Goal: Task Accomplishment & Management: Manage account settings

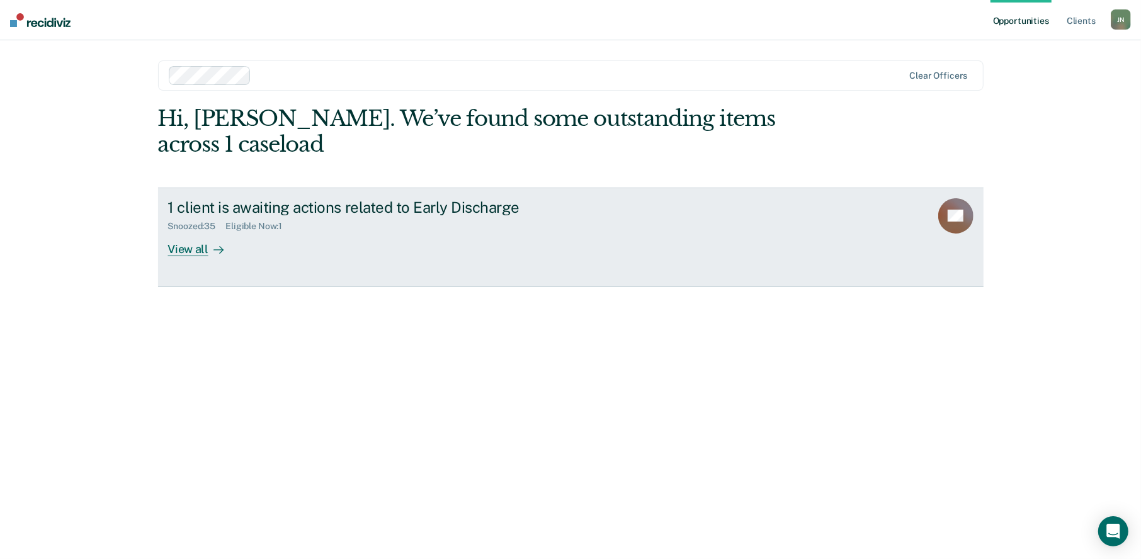
click at [179, 232] on div "View all" at bounding box center [203, 244] width 71 height 25
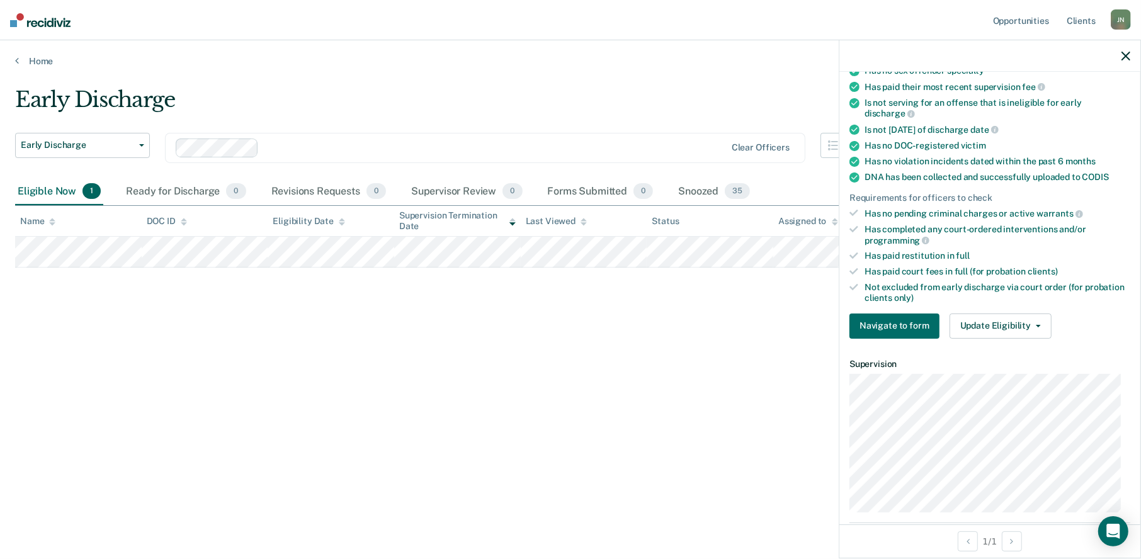
scroll to position [189, 0]
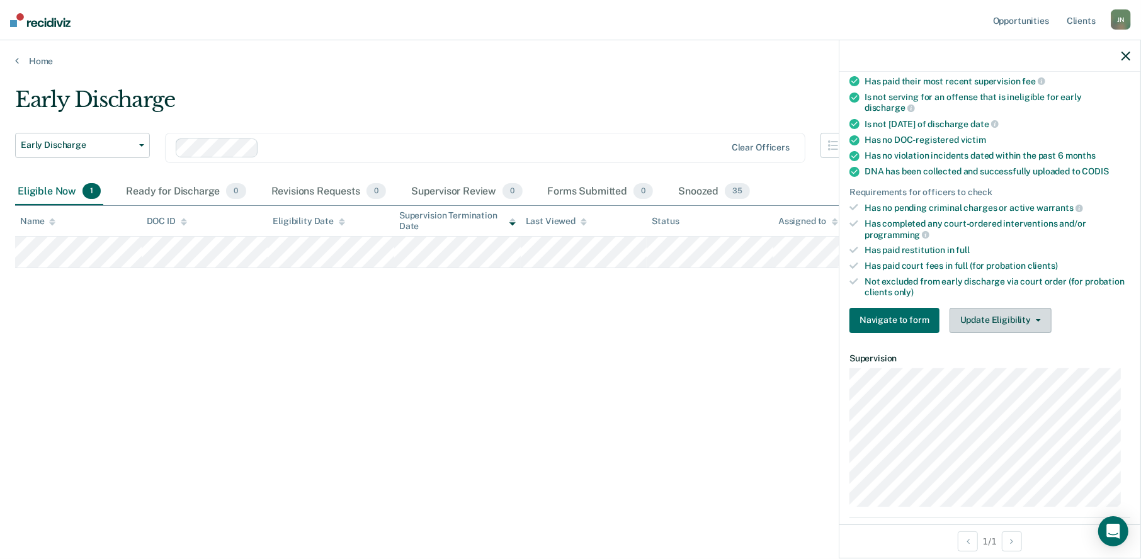
click at [1028, 322] on button "Update Eligibility" at bounding box center [1000, 320] width 102 height 25
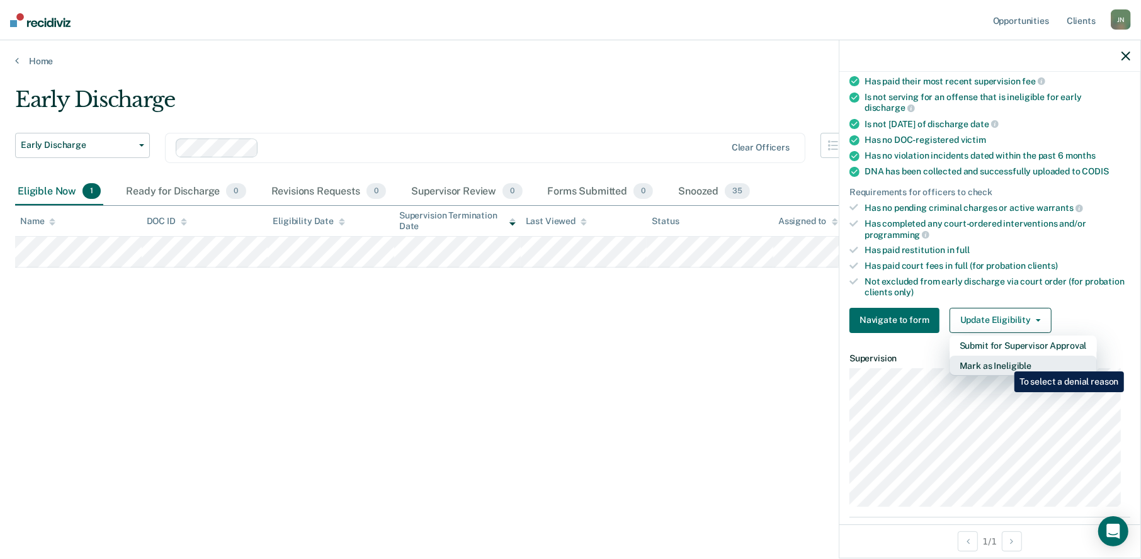
click at [1005, 362] on button "Mark as Ineligible" at bounding box center [1022, 366] width 147 height 20
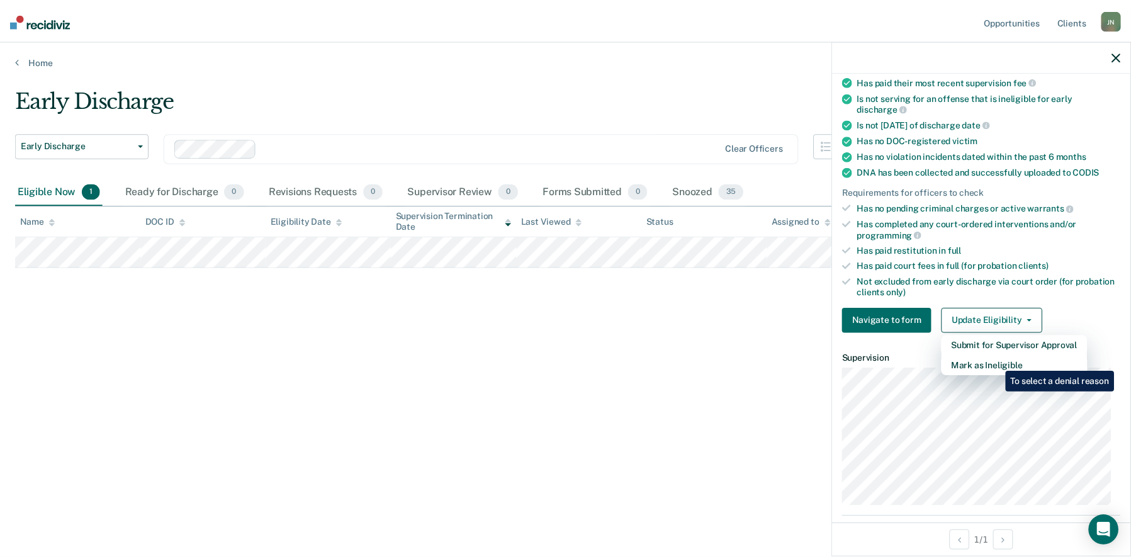
scroll to position [83, 0]
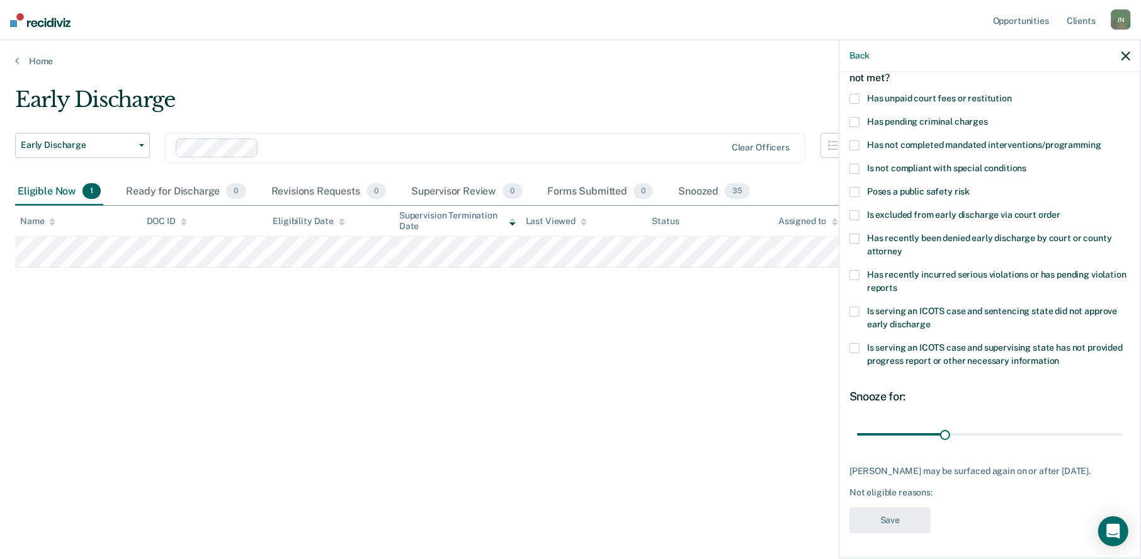
click at [850, 94] on span at bounding box center [854, 99] width 10 height 10
click at [1102, 424] on input "range" at bounding box center [990, 435] width 266 height 22
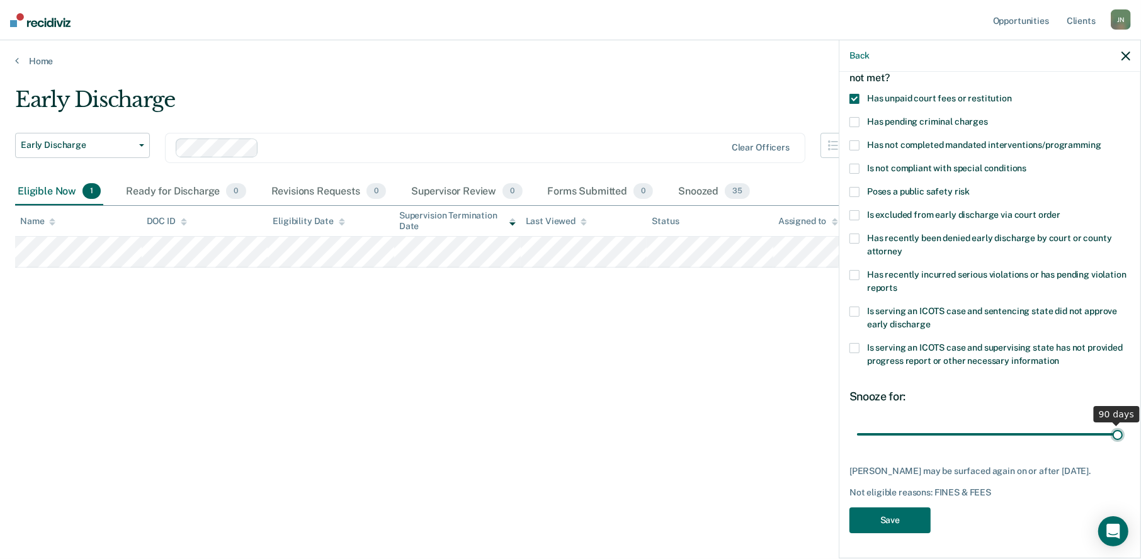
type input "90"
click at [1111, 424] on input "range" at bounding box center [990, 435] width 266 height 22
click at [919, 515] on button "Save" at bounding box center [889, 520] width 81 height 26
